Goal: Task Accomplishment & Management: Manage account settings

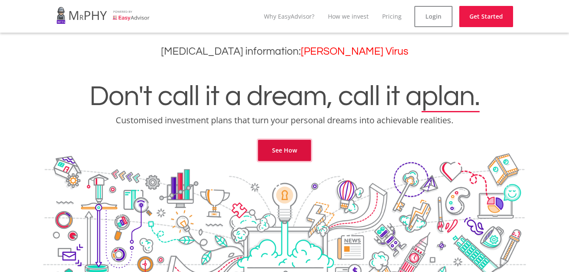
click at [291, 150] on link "See How" at bounding box center [284, 150] width 53 height 21
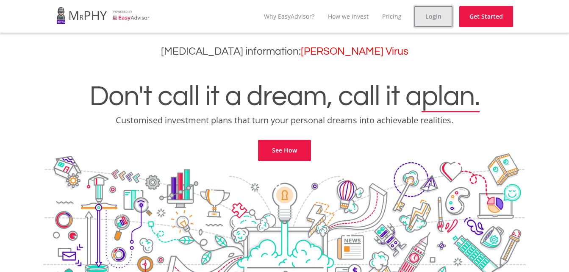
click at [442, 17] on link "Login" at bounding box center [433, 16] width 38 height 21
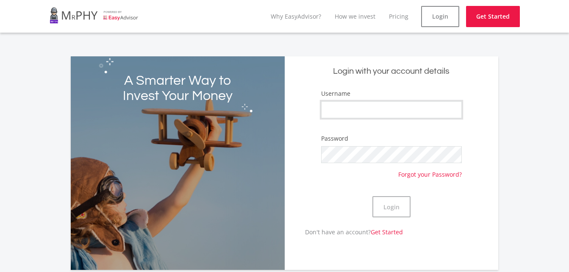
click at [362, 103] on input "Username" at bounding box center [391, 109] width 141 height 17
type input "Cath0404"
click at [379, 205] on button "Login" at bounding box center [391, 206] width 38 height 21
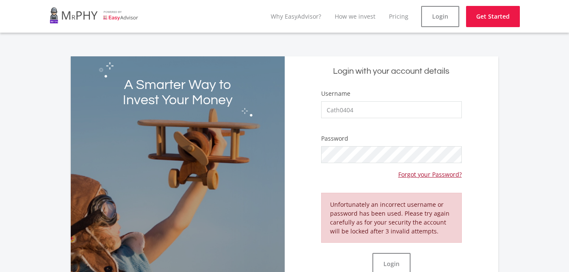
click at [416, 170] on link "Forgot your Password?" at bounding box center [430, 171] width 64 height 16
